Goal: Task Accomplishment & Management: Manage account settings

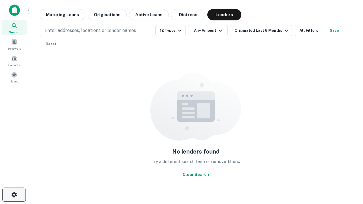
click at [14, 195] on icon "button" at bounding box center [14, 194] width 7 height 7
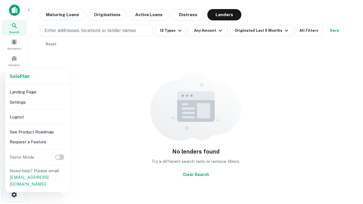
click at [37, 117] on li "Logout" at bounding box center [37, 117] width 61 height 10
